Goal: Task Accomplishment & Management: Complete application form

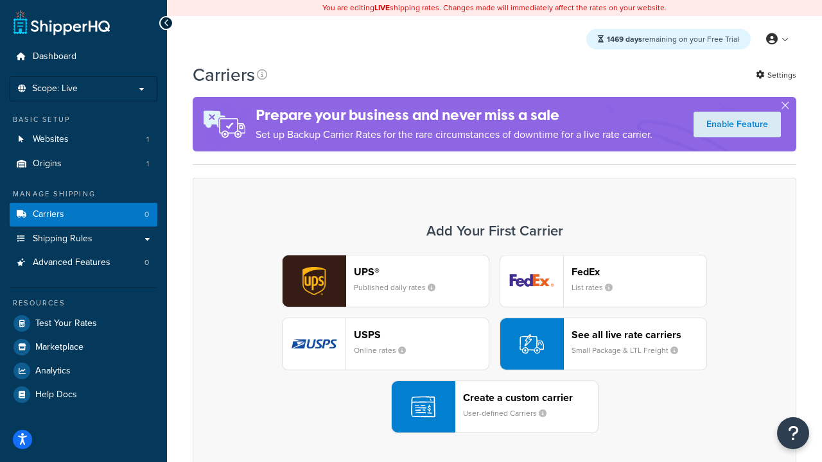
click at [495, 344] on div "UPS® Published daily rates FedEx List rates USPS Online rates See all live rate…" at bounding box center [494, 344] width 577 height 179
click at [639, 272] on header "FedEx" at bounding box center [639, 272] width 135 height 12
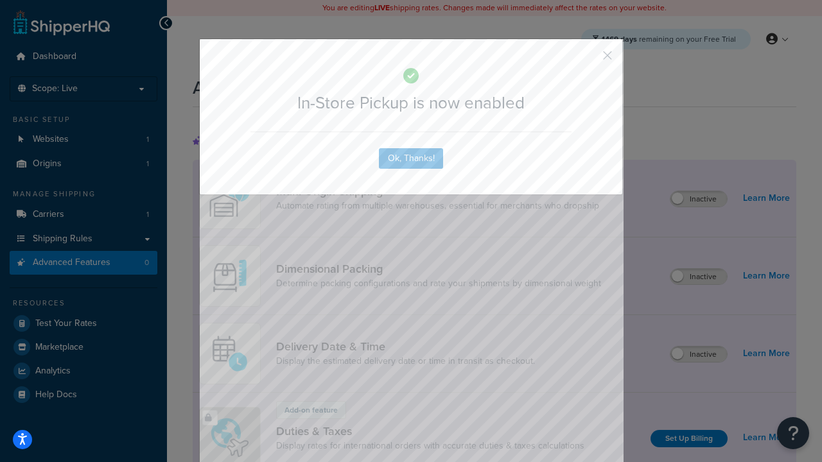
scroll to position [416, 0]
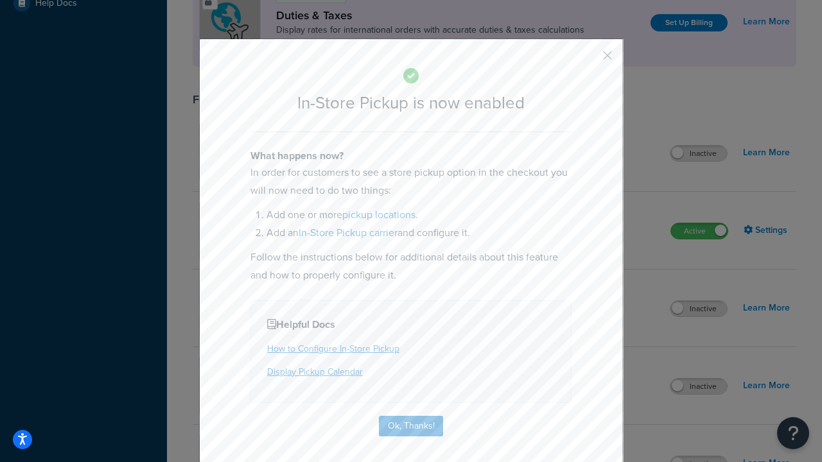
click at [588, 60] on button "button" at bounding box center [588, 59] width 3 height 3
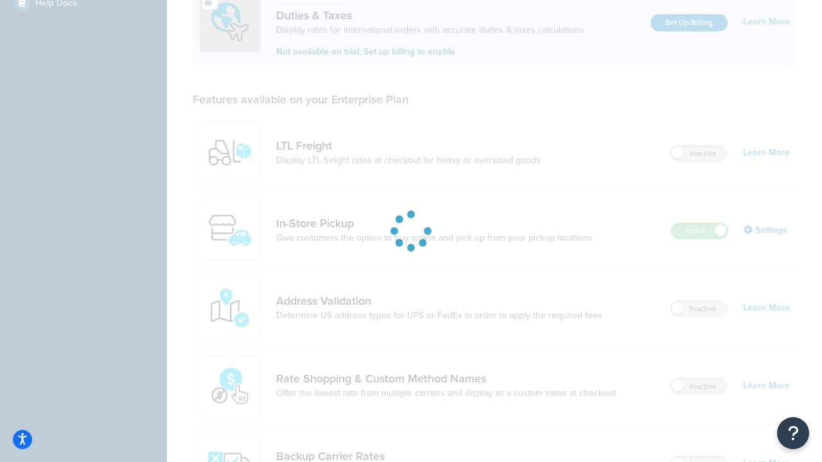
scroll to position [392, 0]
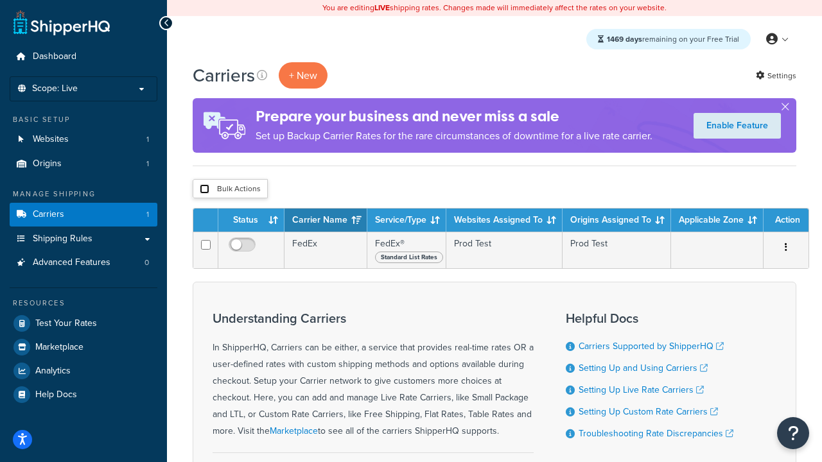
click at [204, 189] on input "checkbox" at bounding box center [205, 189] width 10 height 10
checkbox input "true"
click at [0, 0] on button "Delete" at bounding box center [0, 0] width 0 height 0
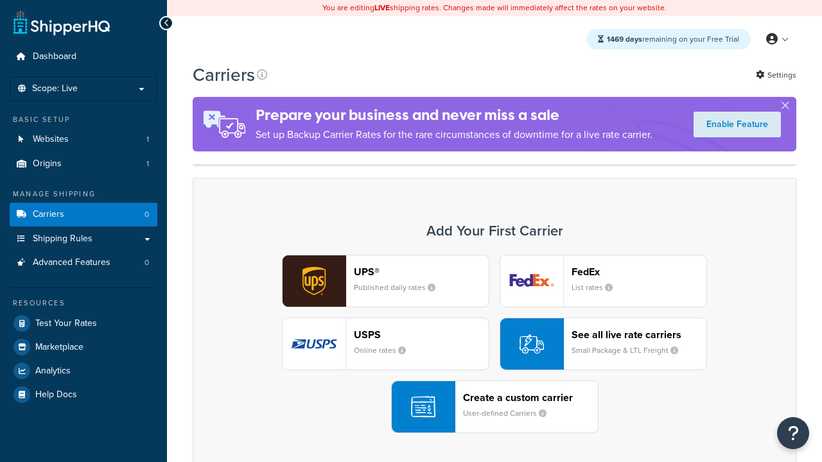
scroll to position [255, 0]
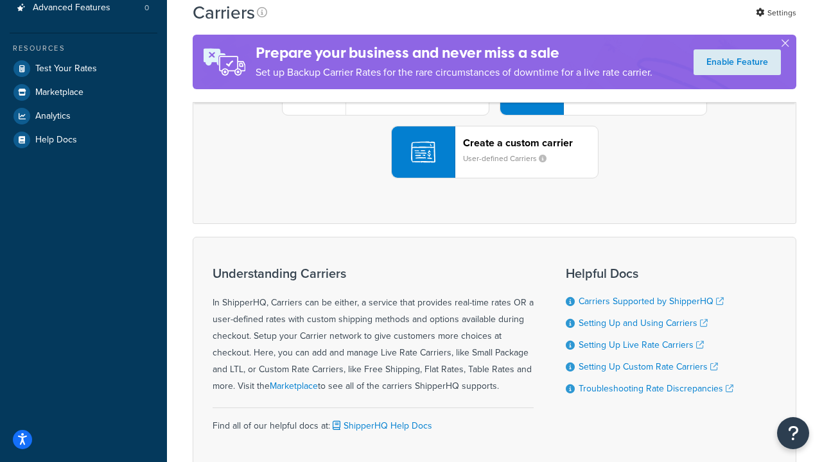
click at [495, 179] on div "UPS® Published daily rates FedEx List rates USPS Online rates See all live rate…" at bounding box center [494, 89] width 577 height 179
click at [639, 23] on header "FedEx" at bounding box center [639, 17] width 135 height 12
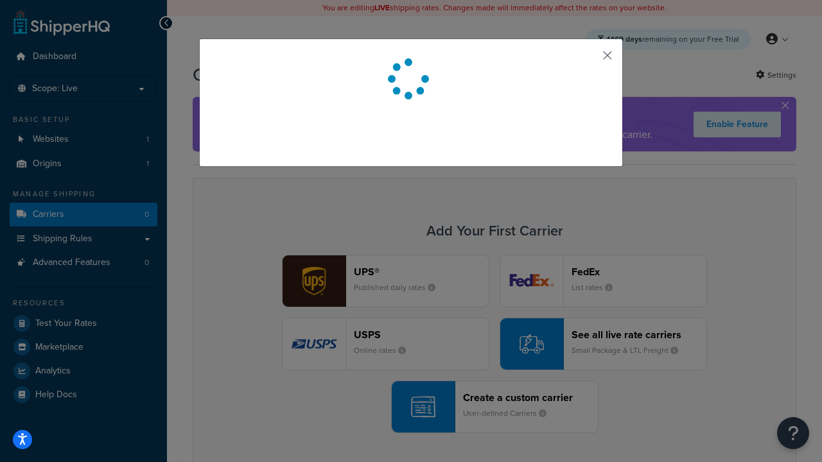
click at [588, 60] on button "button" at bounding box center [588, 59] width 3 height 3
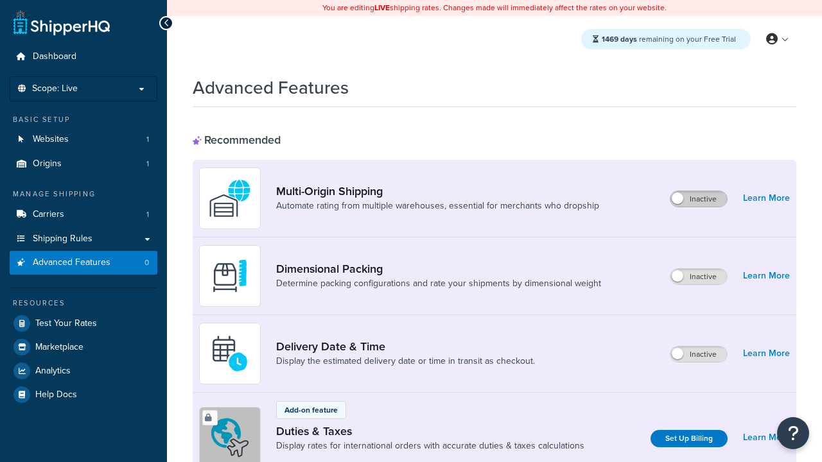
click at [699, 199] on label "Inactive" at bounding box center [699, 198] width 57 height 15
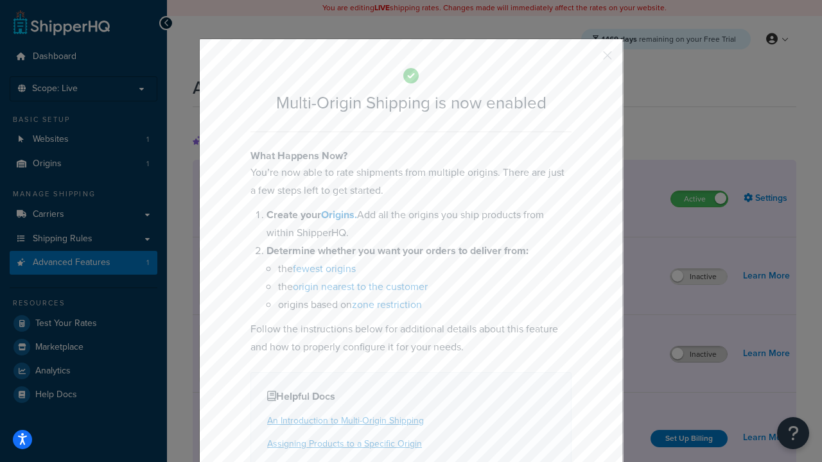
click at [588, 60] on button "button" at bounding box center [588, 59] width 3 height 3
click at [699, 355] on label "Inactive" at bounding box center [699, 354] width 57 height 15
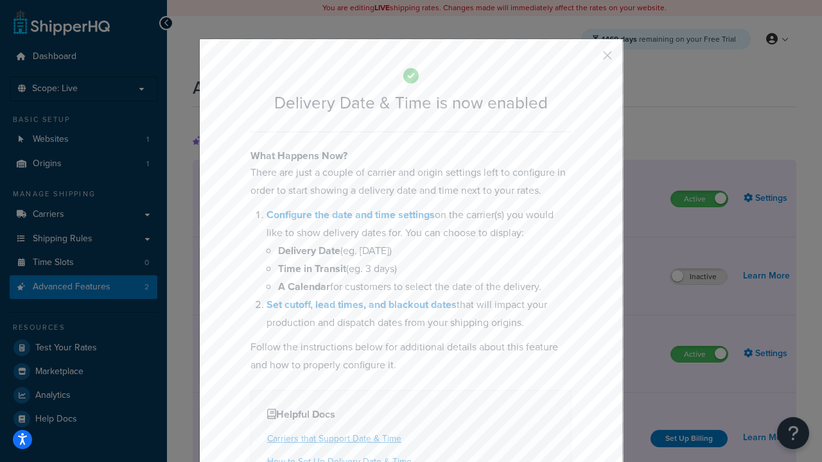
click at [588, 60] on button "button" at bounding box center [588, 59] width 3 height 3
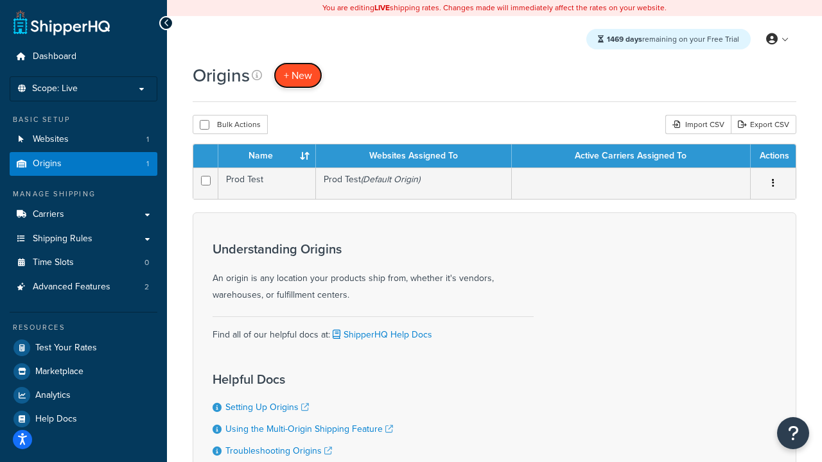
click at [298, 75] on span "+ New" at bounding box center [298, 75] width 28 height 15
